Goal: Obtain resource: Obtain resource

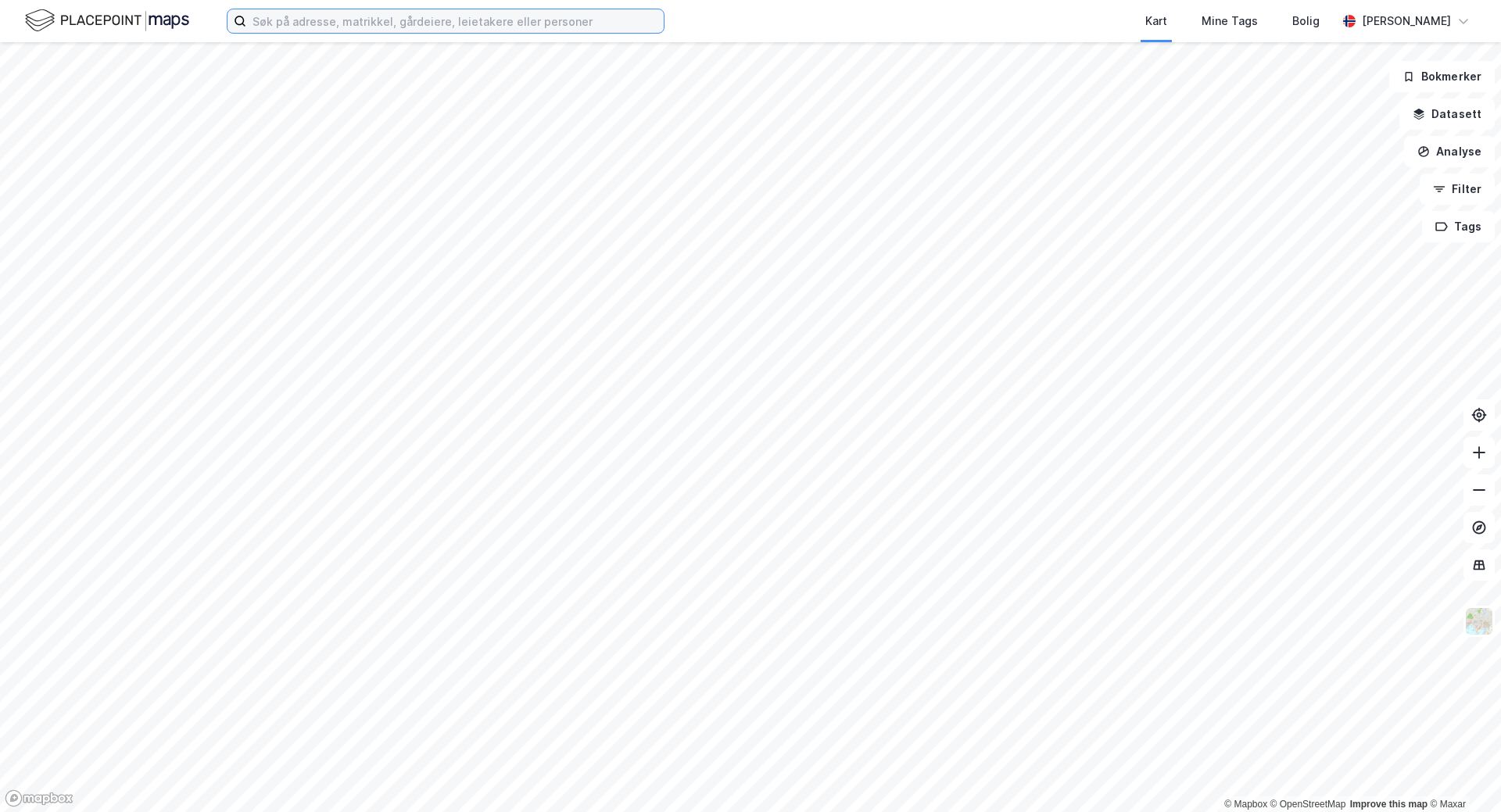
click at [278, 21] on input at bounding box center [455, 21] width 417 height 24
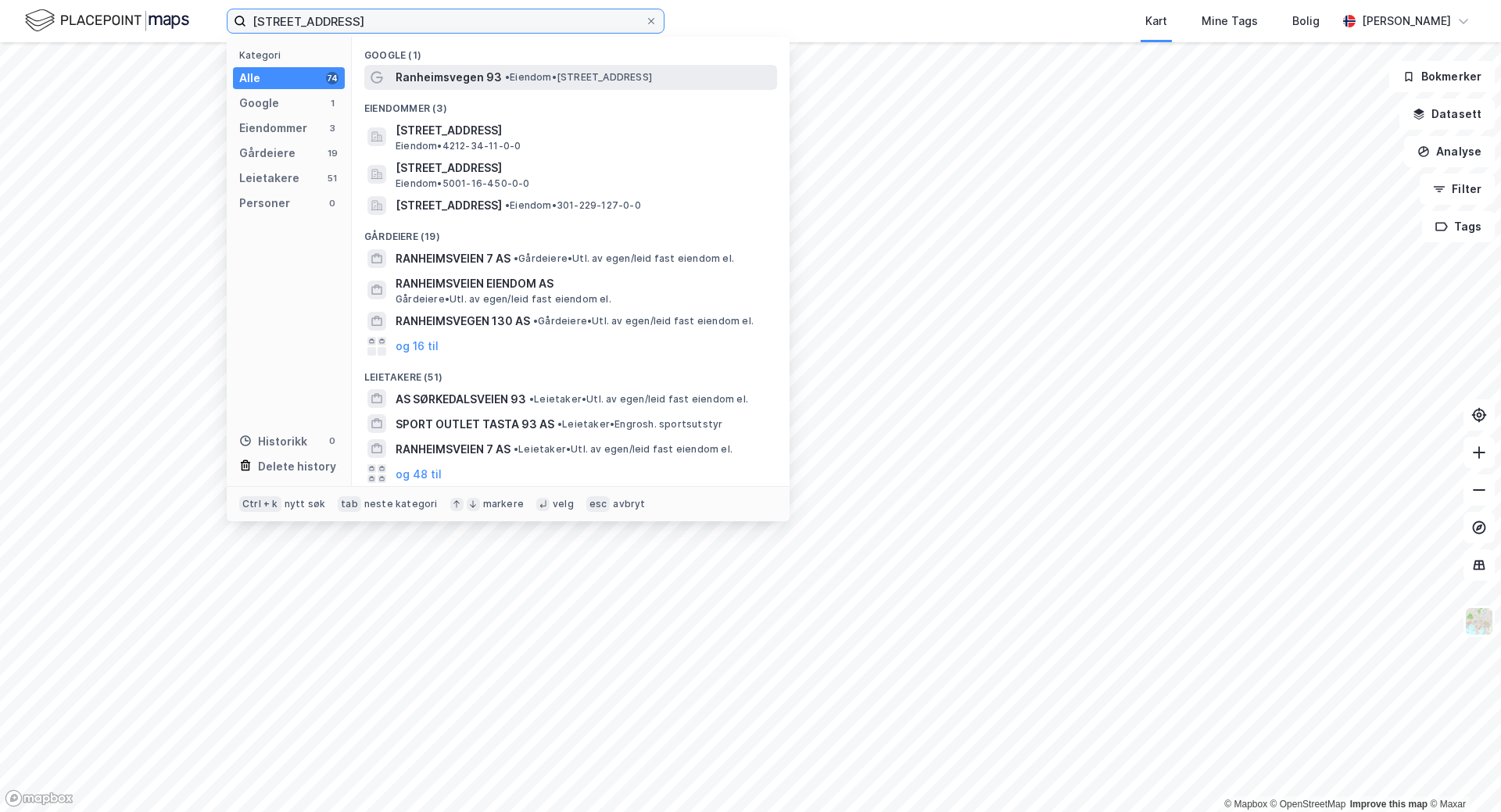
type input "[STREET_ADDRESS]"
click at [465, 81] on span "Ranheimsvegen 93" at bounding box center [449, 77] width 107 height 19
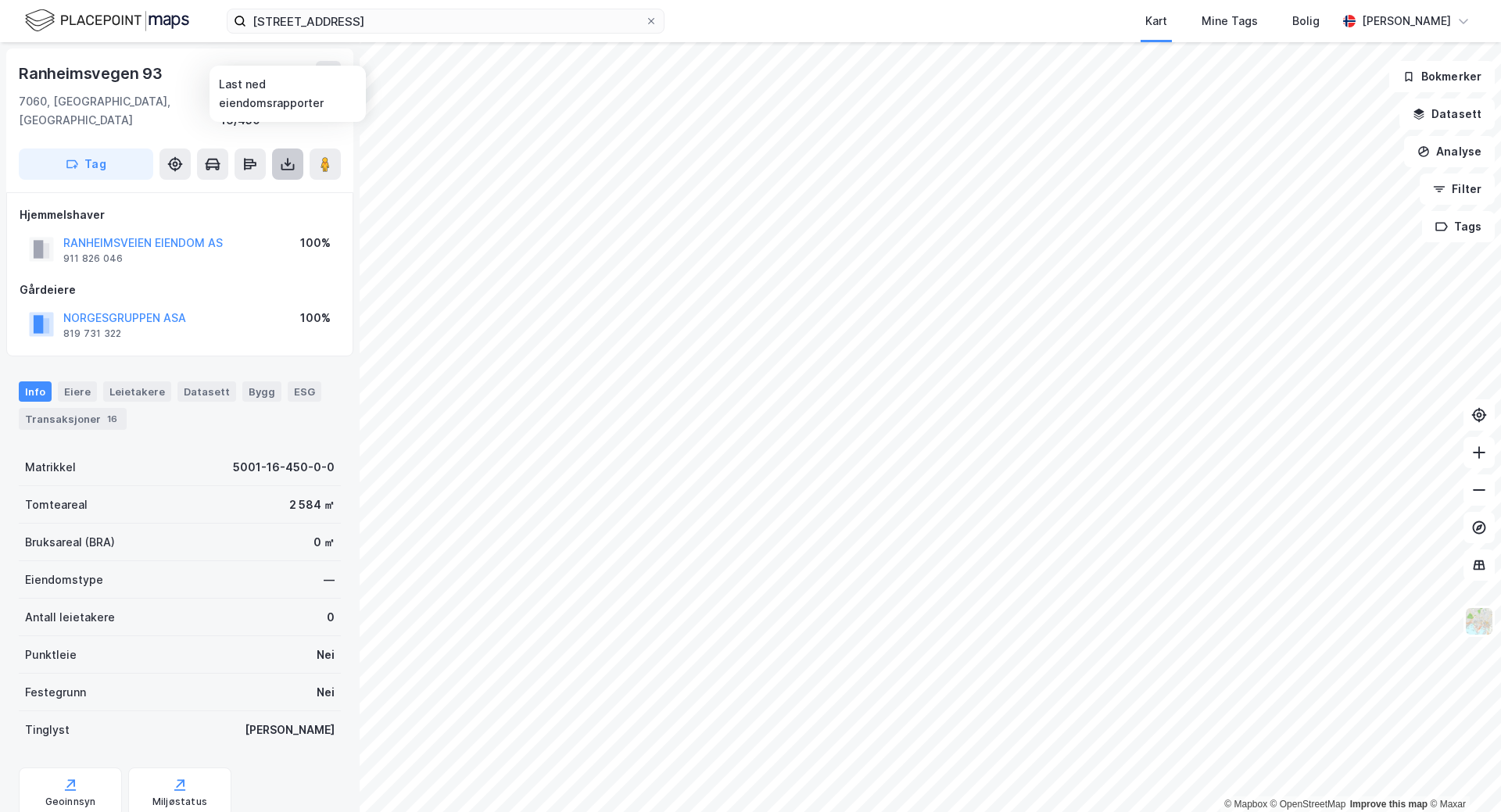
click at [288, 158] on icon at bounding box center [288, 162] width 2 height 9
click at [227, 214] on div "Last ned matrikkelrapport" at bounding box center [229, 220] width 129 height 13
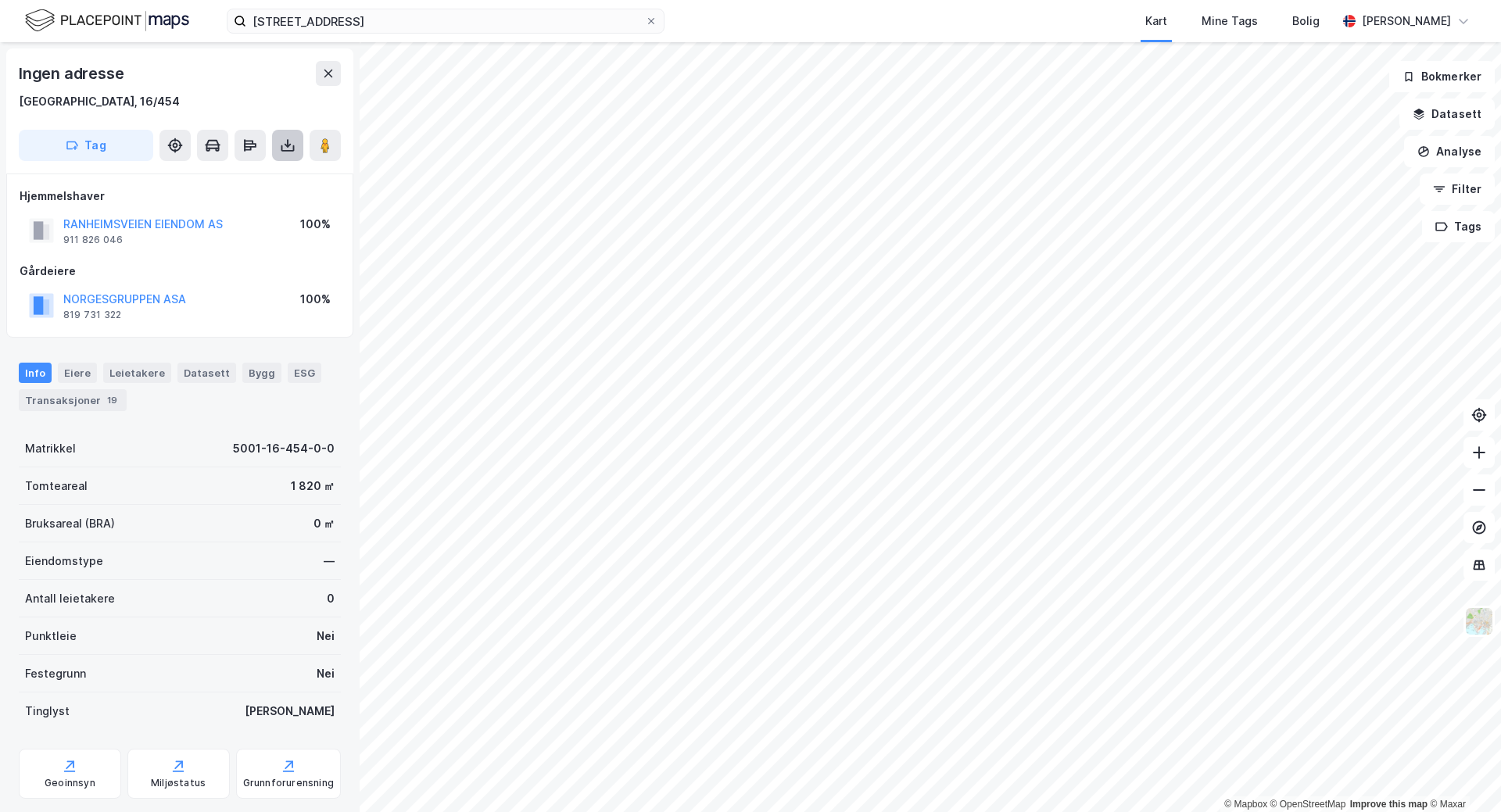
click at [280, 144] on icon at bounding box center [288, 145] width 16 height 16
click at [229, 202] on div "Last ned matrikkelrapport" at bounding box center [229, 201] width 129 height 13
click at [282, 142] on icon at bounding box center [288, 145] width 16 height 16
click at [235, 201] on div "Last ned matrikkelrapport" at bounding box center [229, 201] width 129 height 13
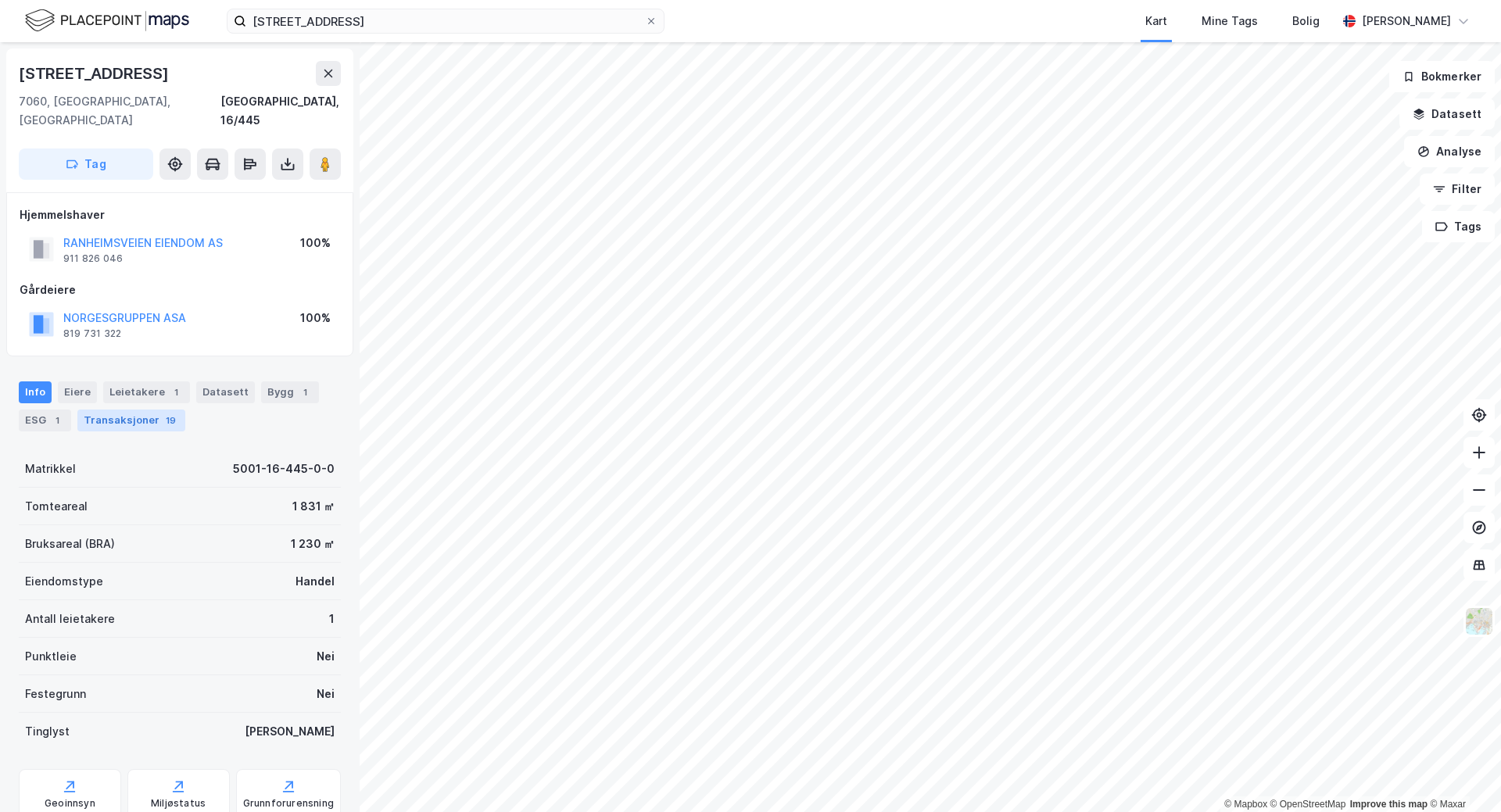
click at [133, 409] on div "Transaksjoner 19" at bounding box center [131, 420] width 108 height 22
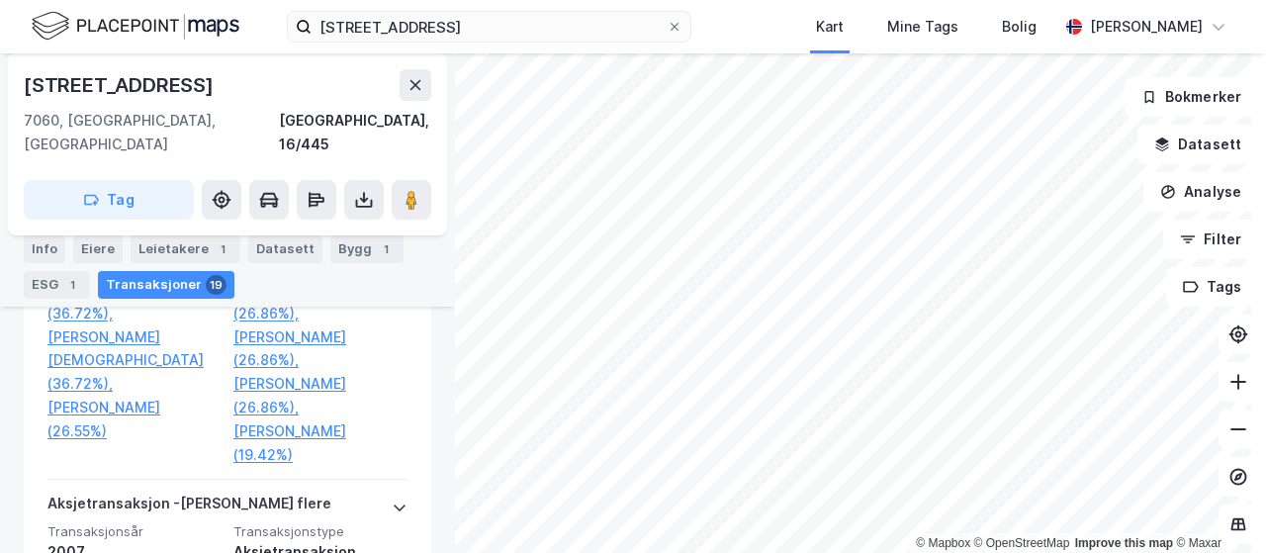
scroll to position [4156, 0]
